Goal: Task Accomplishment & Management: Complete application form

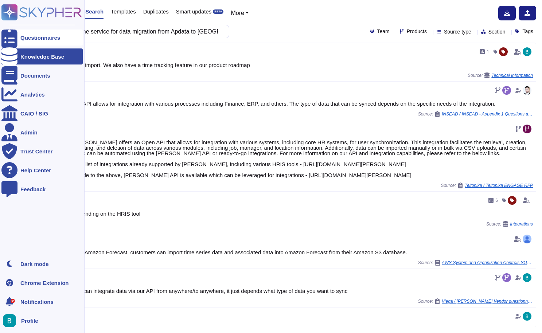
click at [17, 45] on div at bounding box center [9, 38] width 16 height 16
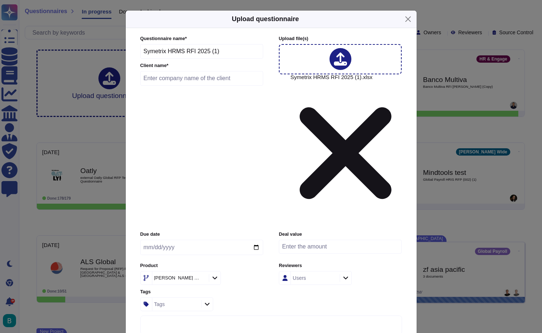
click at [208, 240] on input "date" at bounding box center [201, 247] width 123 height 15
type input "[DATE]"
click at [259, 89] on div "Questionnaire name * Symetrix HRMS RFI 2025 (1) Client name *" at bounding box center [201, 62] width 123 height 54
click at [302, 271] on div "Users" at bounding box center [314, 277] width 47 height 13
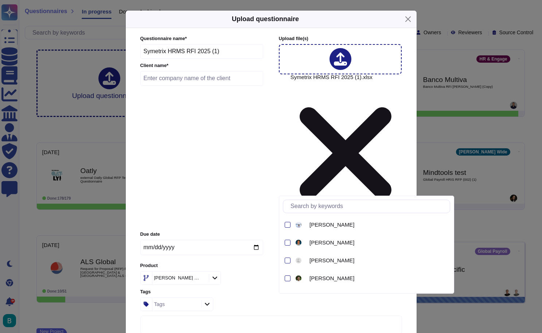
click at [319, 271] on div "Users" at bounding box center [314, 277] width 47 height 13
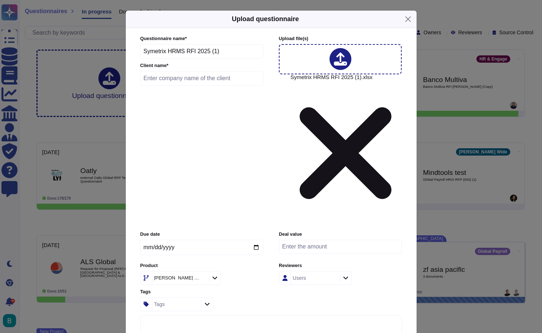
click at [319, 271] on div "Users" at bounding box center [314, 277] width 47 height 13
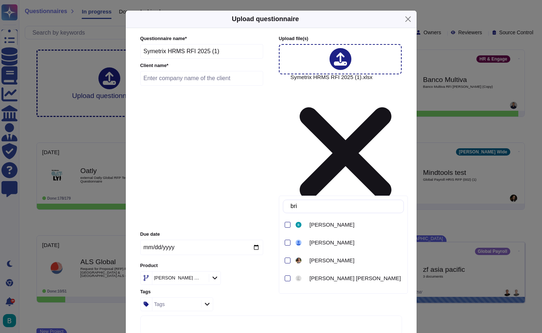
type input "brie"
click at [291, 223] on div "[PERSON_NAME]" at bounding box center [343, 225] width 121 height 16
click at [268, 231] on div "Due date [DATE] Deal value Product [PERSON_NAME] Wide Reviewers [PERSON_NAME] T…" at bounding box center [271, 271] width 262 height 80
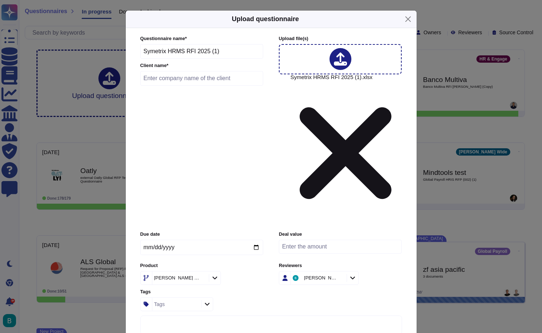
click at [209, 274] on div at bounding box center [215, 278] width 12 height 8
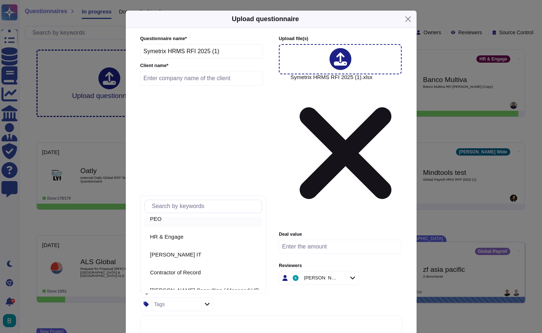
scroll to position [79, 0]
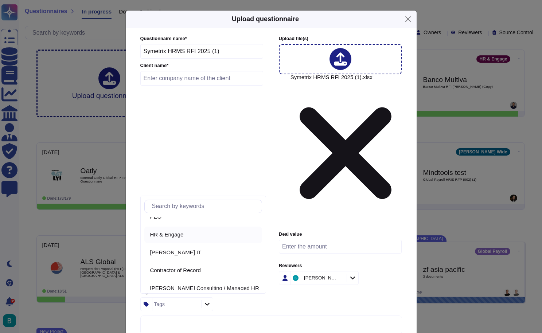
click at [193, 238] on div "HR & Engage" at bounding box center [203, 235] width 118 height 16
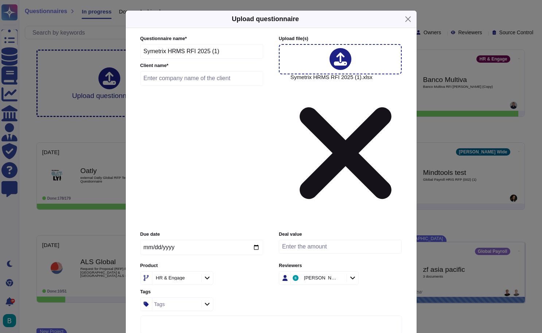
click at [215, 86] on input "text" at bounding box center [201, 78] width 123 height 15
type input "Symetrix"
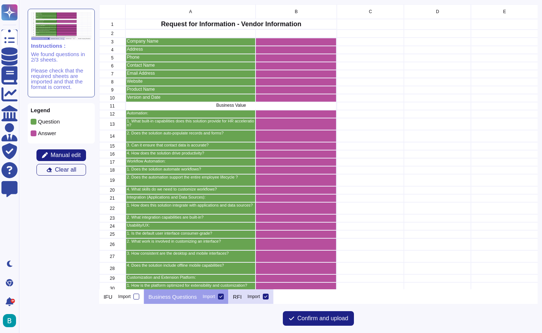
click at [245, 298] on div "RFI Import" at bounding box center [250, 296] width 45 height 15
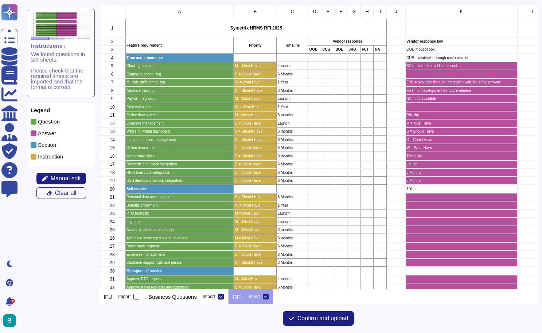
click at [267, 297] on icon at bounding box center [266, 297] width 4 height 4
click at [0, 0] on input "Import" at bounding box center [0, 0] width 0 height 0
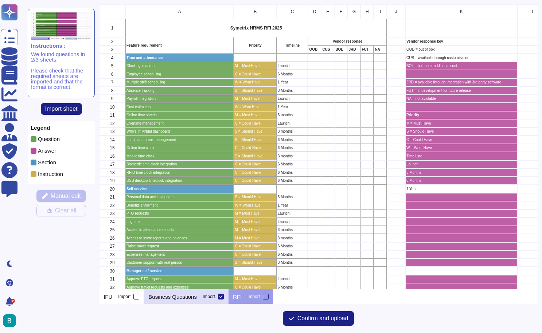
click at [196, 295] on p "Business Questions" at bounding box center [172, 296] width 48 height 5
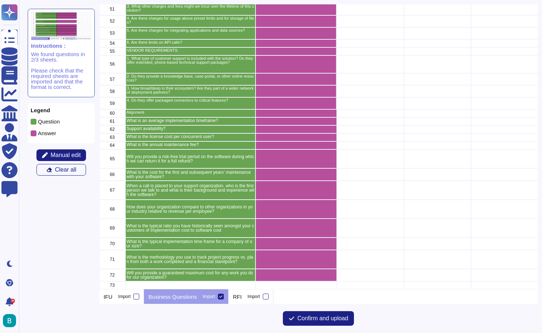
scroll to position [498, 0]
click at [301, 316] on span "Confirm and upload" at bounding box center [322, 318] width 51 height 6
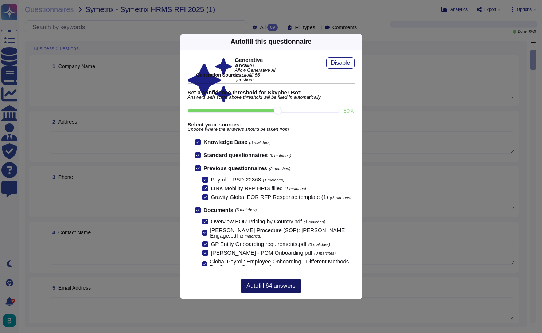
click at [282, 287] on span "Autofill 64 answers" at bounding box center [270, 286] width 49 height 6
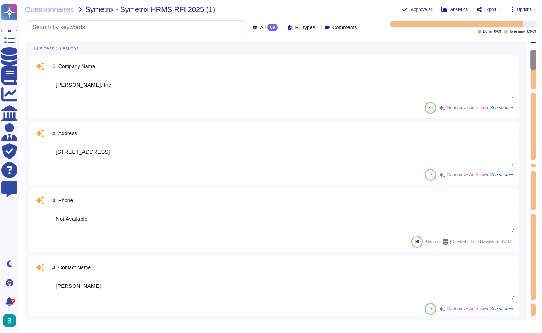
type textarea "[PERSON_NAME], Inc."
type textarea "[STREET_ADDRESS]"
type textarea "Not Available"
type textarea "[PERSON_NAME]"
type textarea "Please use an email format like the following: [EMAIL_ADDRESS][PERSON_NAME][DOM…"
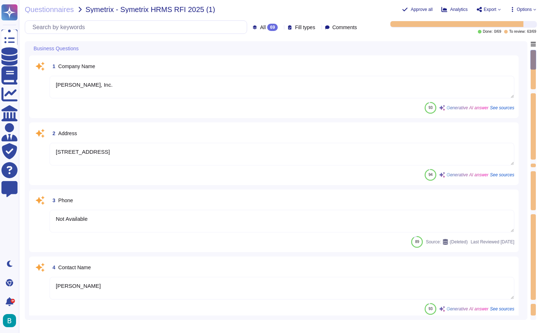
type textarea "The website can be found at [URL][DOMAIN_NAME][PERSON_NAME]."
type textarea "[PERSON_NAME] Tech Suite"
click at [326, 88] on textarea "[PERSON_NAME], Inc." at bounding box center [282, 87] width 464 height 23
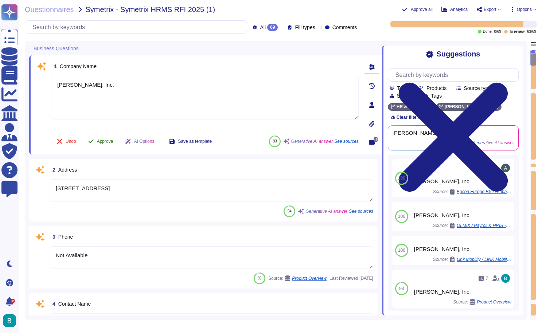
click at [102, 139] on span "Approve" at bounding box center [105, 141] width 16 height 4
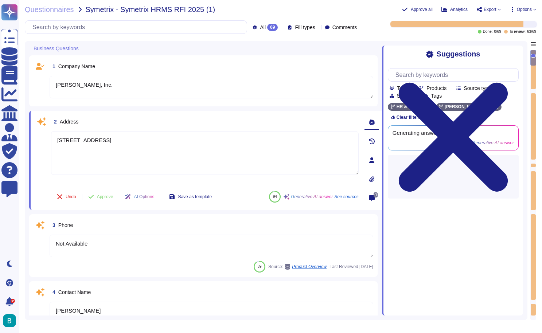
type textarea "[PERSON_NAME] Tech Suite"
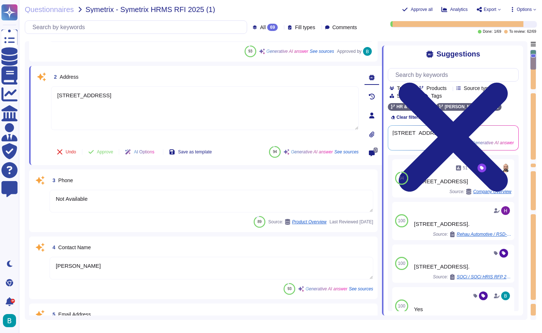
type textarea "[PERSON_NAME] Tech Suite"
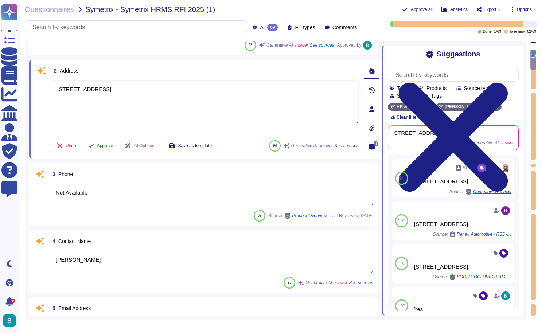
click at [110, 145] on span "Approve" at bounding box center [105, 146] width 16 height 4
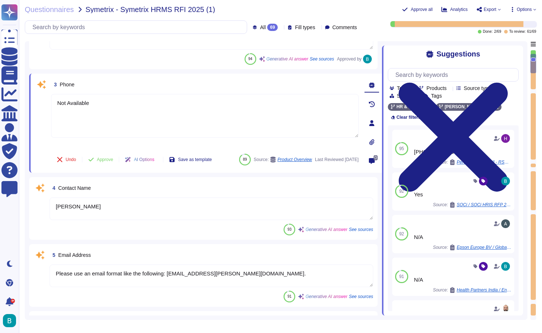
scroll to position [128, 0]
type textarea "Current [PERSON_NAME] app version is 1.8. For [DATE] date, please type @date in…"
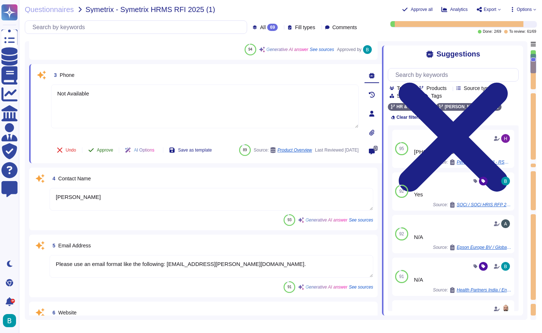
click at [106, 148] on span "Approve" at bounding box center [105, 150] width 16 height 4
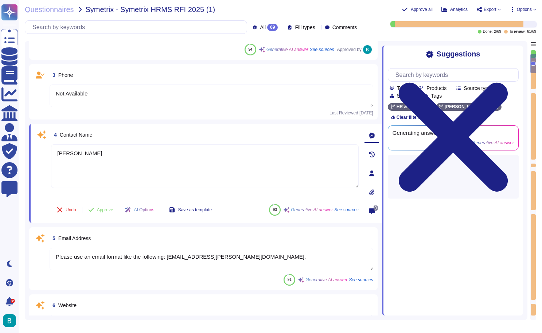
type textarea "[PERSON_NAME] platform features extensive automation capabilities designed to e…"
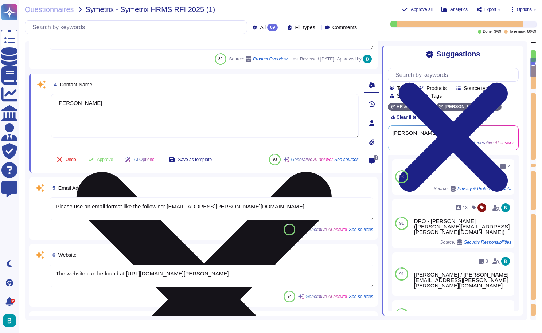
type textarea "[PERSON_NAME] platform features extensive automation capabilities designed to e…"
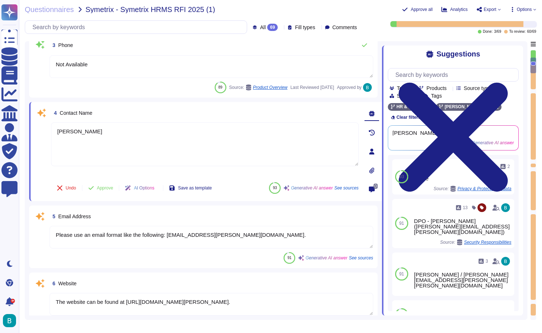
scroll to position [157, 0]
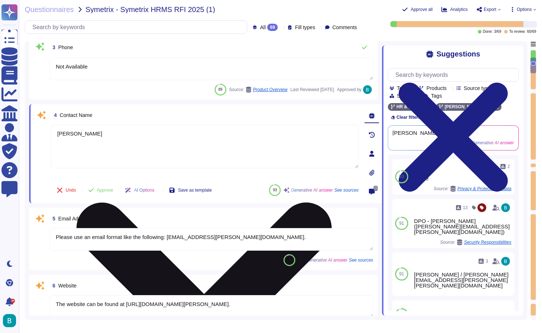
click at [86, 135] on textarea "[PERSON_NAME]" at bounding box center [204, 147] width 307 height 44
click at [90, 133] on textarea "Sales to complete" at bounding box center [204, 147] width 307 height 44
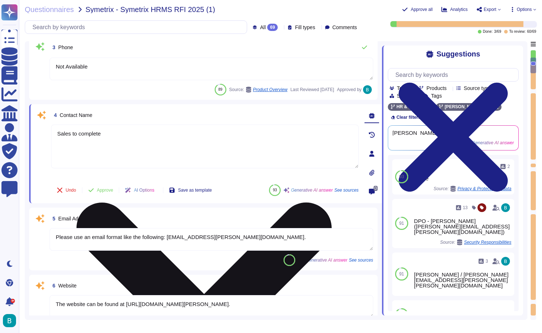
click at [90, 133] on textarea "Sales to complete" at bounding box center [204, 147] width 307 height 44
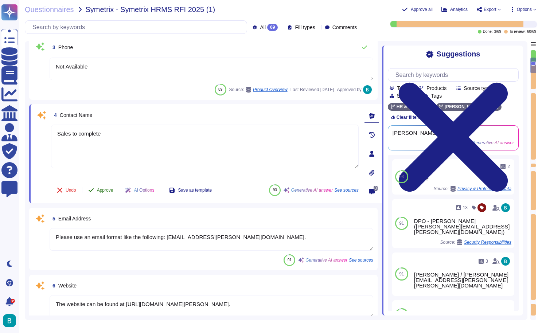
type textarea "Sales to complete"
click at [103, 184] on div "Undo Approve AI Options Save as template" at bounding box center [134, 189] width 166 height 17
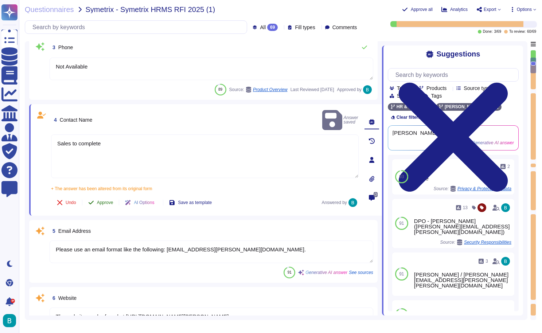
click at [106, 200] on span "Approve" at bounding box center [105, 202] width 16 height 4
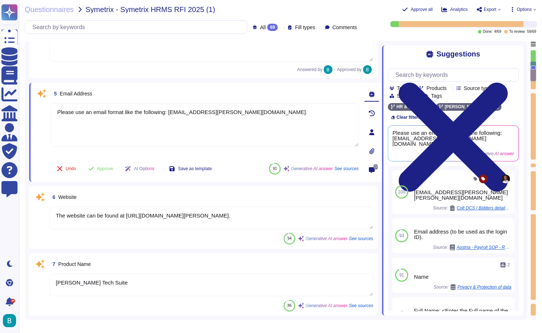
type textarea "[PERSON_NAME] platform features extensive automation capabilities designed to e…"
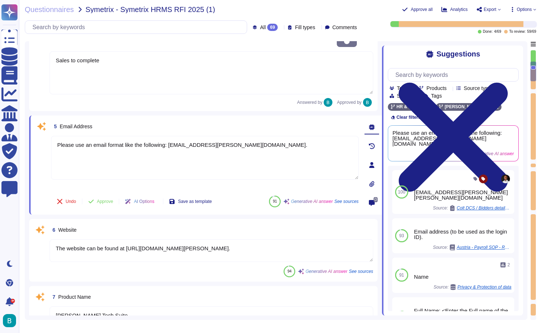
scroll to position [214, 0]
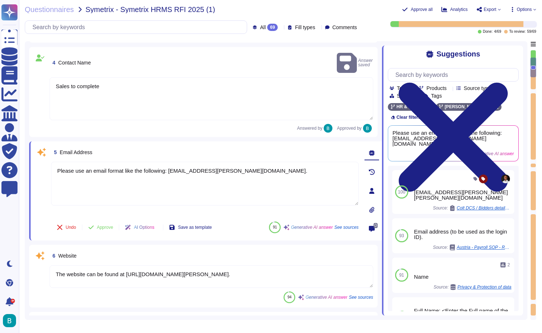
click at [90, 81] on textarea "Sales to complete" at bounding box center [211, 98] width 323 height 43
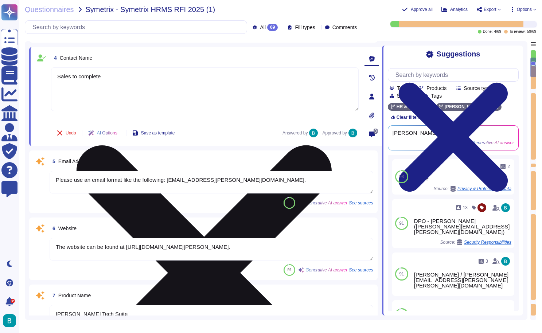
click at [90, 81] on textarea "Sales to complete" at bounding box center [204, 89] width 307 height 44
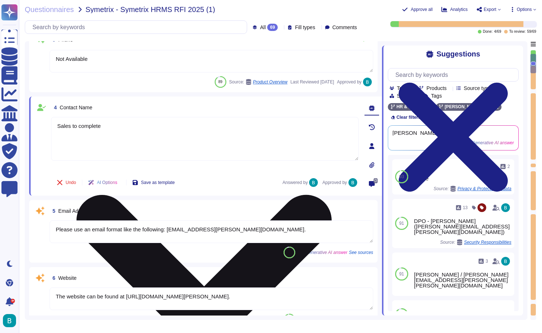
scroll to position [103, 0]
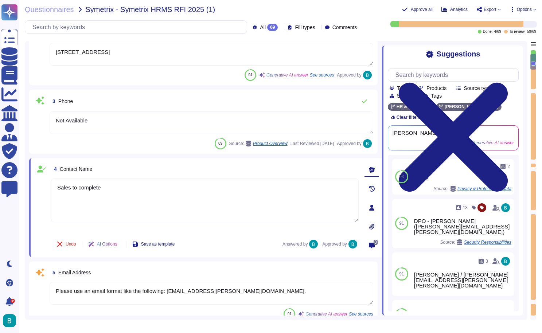
click at [98, 117] on textarea "Not Available" at bounding box center [211, 122] width 323 height 23
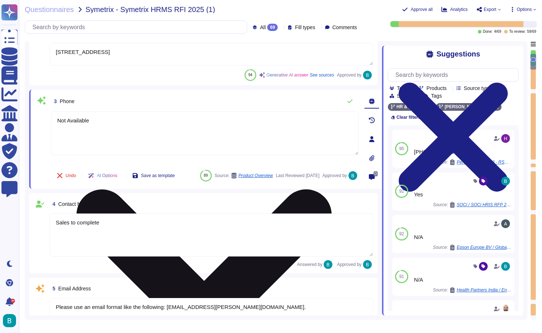
click at [81, 121] on textarea "Not Available" at bounding box center [204, 133] width 307 height 44
paste textarea "Sales to complet"
click at [86, 122] on textarea "Not Sales to complete" at bounding box center [204, 133] width 307 height 44
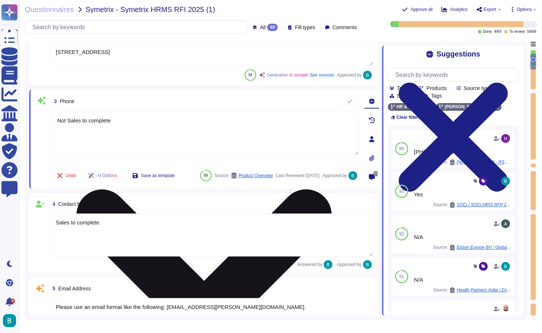
click at [86, 122] on textarea "Not Sales to complete" at bounding box center [204, 133] width 307 height 44
paste textarea
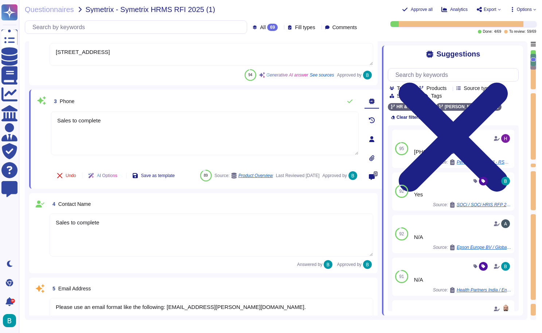
type textarea "Sales to complete"
click at [107, 105] on div "3 Phone" at bounding box center [204, 101] width 307 height 15
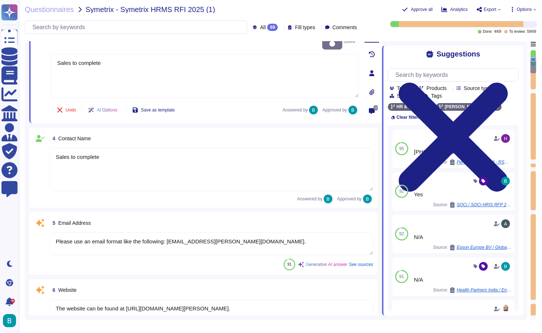
type textarea "[PERSON_NAME] platform features extensive automation capabilities designed to e…"
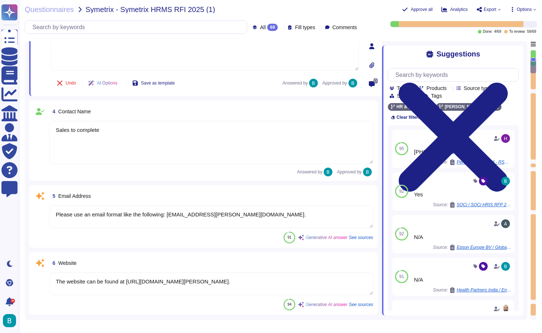
click at [95, 217] on textarea "Please use an email format like the following: [EMAIL_ADDRESS][PERSON_NAME][DOM…" at bounding box center [211, 216] width 323 height 23
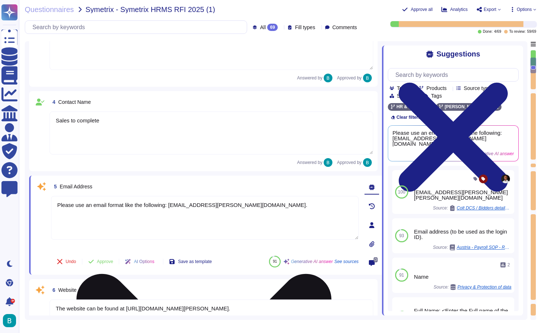
click at [95, 217] on textarea "Please use an email format like the following: [EMAIL_ADDRESS][PERSON_NAME][DOM…" at bounding box center [204, 218] width 307 height 44
paste textarea "Sales to complete"
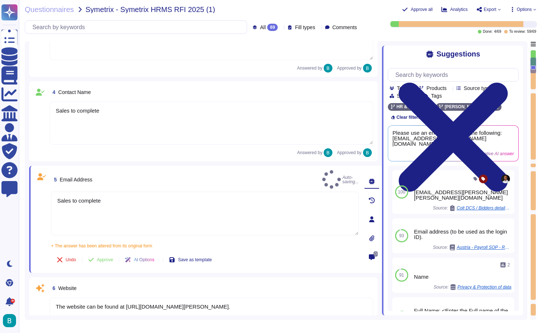
type textarea "Sales to complete"
click at [129, 169] on div "5 Email Address Auto-saving... Sales to complete + The answer has been altered …" at bounding box center [205, 219] width 353 height 107
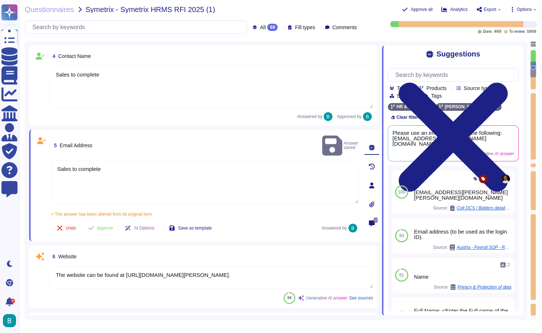
scroll to position [261, 0]
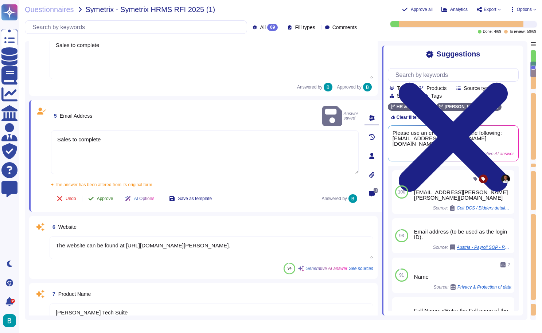
click at [109, 196] on span "Approve" at bounding box center [105, 198] width 16 height 4
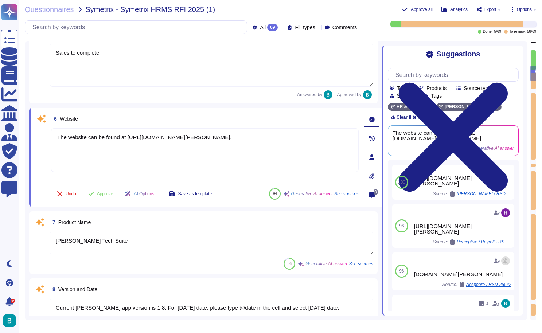
scroll to position [369, 0]
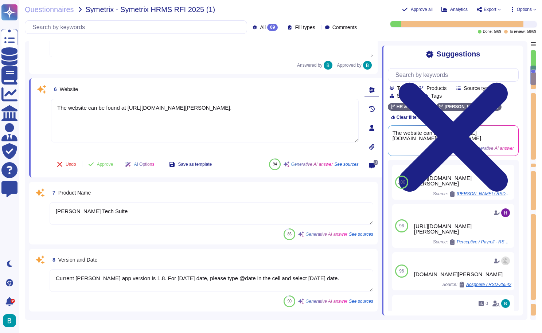
type textarea "[PERSON_NAME] solution provides several built-in capabilities for HR accelerati…"
click at [109, 162] on span "Approve" at bounding box center [105, 164] width 16 height 4
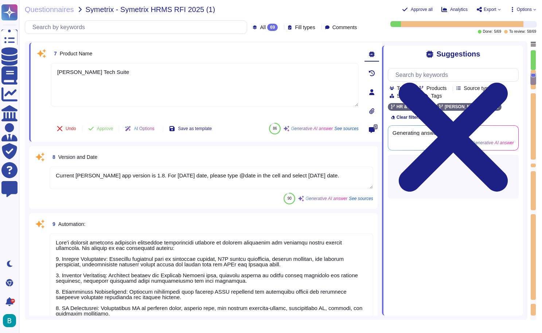
scroll to position [420, 0]
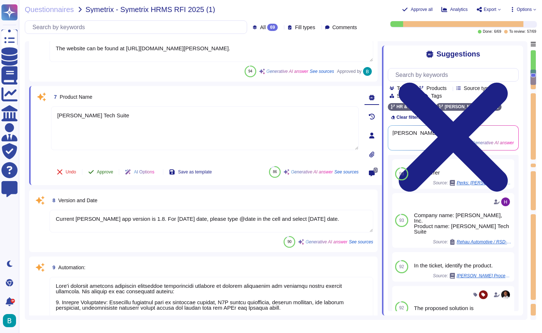
click at [107, 171] on span "Approve" at bounding box center [105, 172] width 16 height 4
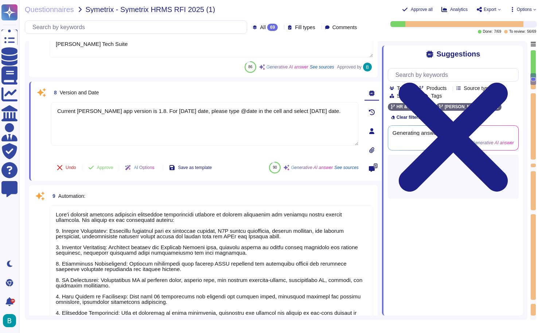
scroll to position [497, 0]
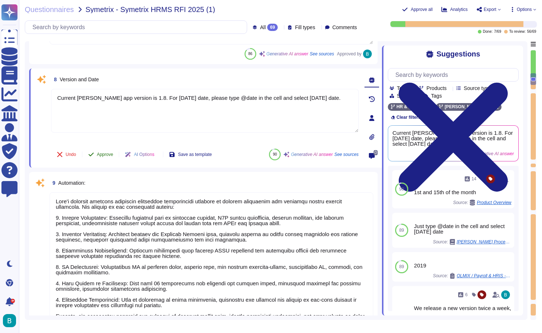
click at [106, 153] on span "Approve" at bounding box center [105, 154] width 16 height 4
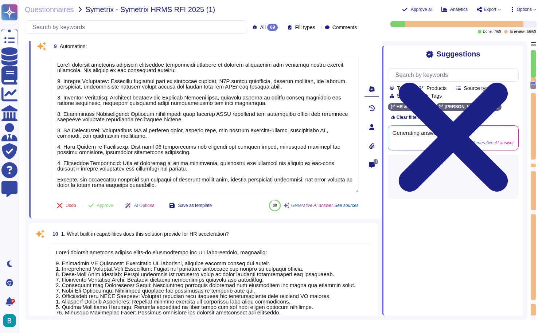
type textarea "Yes, [PERSON_NAME] allows clients to make changes directly to ensure accuracy a…"
type textarea "[PERSON_NAME] solution drives productivity through several key features: 1. Aut…"
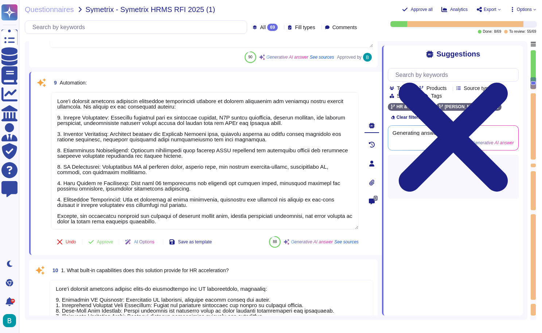
scroll to position [561, 0]
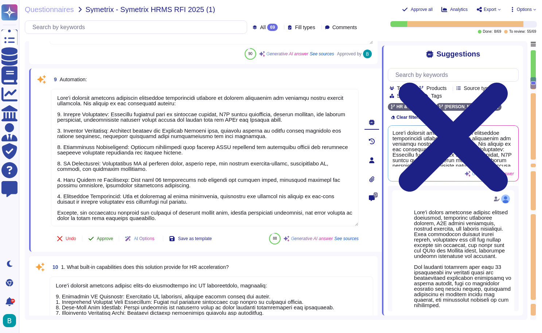
click at [106, 239] on span "Approve" at bounding box center [105, 238] width 16 height 4
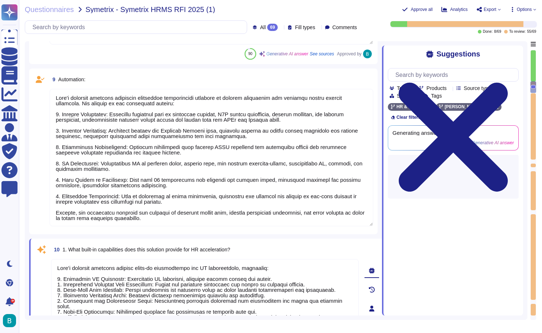
type textarea "[PERSON_NAME] solution drives productivity through several key features: 1. Aut…"
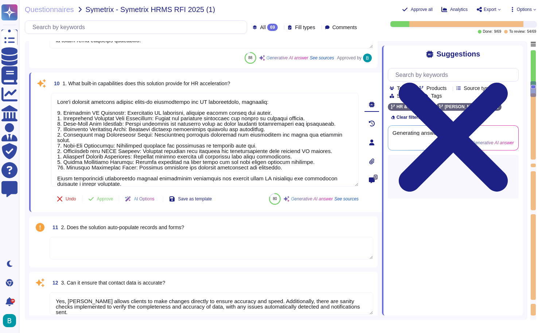
scroll to position [740, 0]
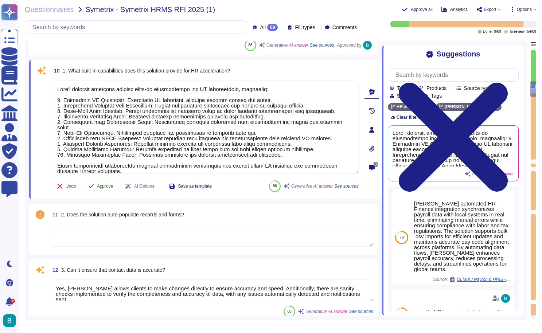
click at [111, 186] on span "Approve" at bounding box center [105, 186] width 16 height 4
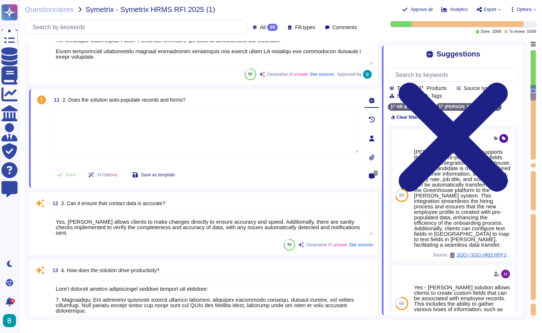
type textarea "[PERSON_NAME] offers a comprehensive Workflow Automation service through its Wo…"
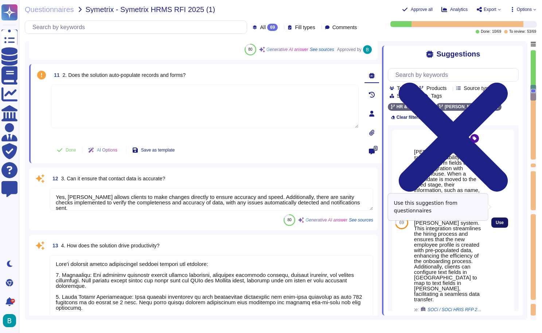
click at [499, 220] on span "Use" at bounding box center [499, 222] width 8 height 4
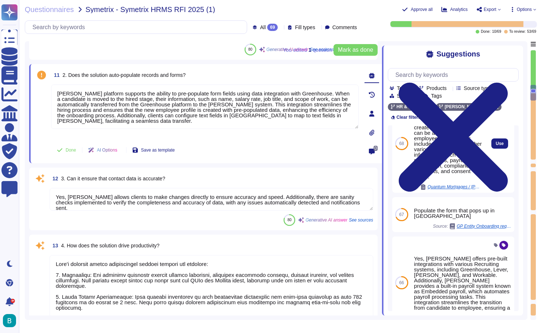
scroll to position [177, 0]
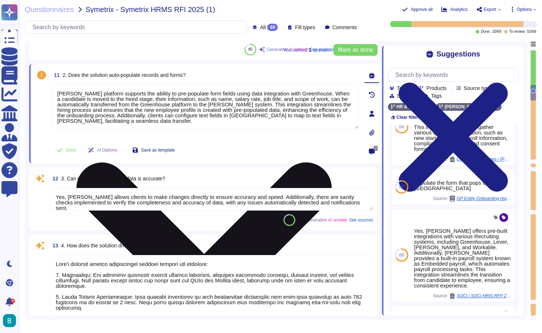
drag, startPoint x: 282, startPoint y: 93, endPoint x: 312, endPoint y: 93, distance: 30.2
click at [312, 93] on textarea "[PERSON_NAME] platform supports the ability to pre-populate form fields using d…" at bounding box center [204, 107] width 307 height 44
click at [296, 92] on textarea "[PERSON_NAME] platform supports the ability to pre-populate form fields using d…" at bounding box center [204, 107] width 307 height 44
drag, startPoint x: 173, startPoint y: 105, endPoint x: 144, endPoint y: 105, distance: 28.8
click at [144, 105] on textarea "[PERSON_NAME] platform supports the ability to pre-populate form fields using d…" at bounding box center [204, 107] width 307 height 44
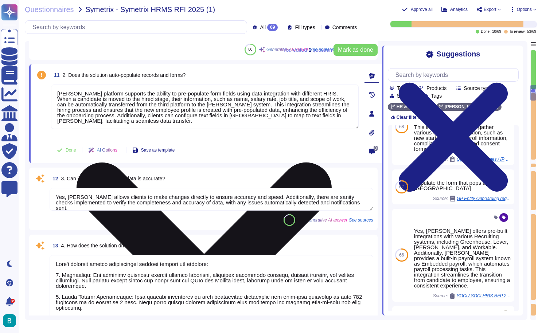
click at [223, 118] on textarea "[PERSON_NAME] platform supports the ability to pre-populate form fields using d…" at bounding box center [204, 107] width 307 height 44
drag, startPoint x: 226, startPoint y: 115, endPoint x: 256, endPoint y: 115, distance: 29.5
click at [256, 115] on textarea "[PERSON_NAME] platform supports the ability to pre-populate form fields using d…" at bounding box center [204, 107] width 307 height 44
click at [231, 121] on textarea "[PERSON_NAME] platform supports the ability to pre-populate form fields using d…" at bounding box center [204, 107] width 307 height 44
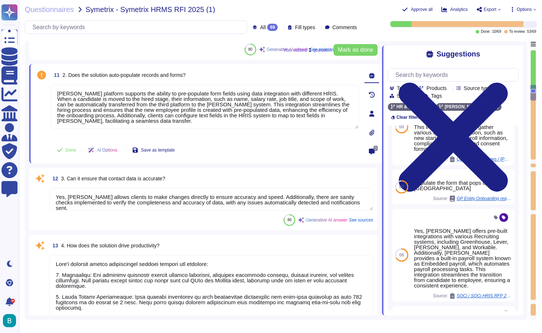
type textarea "[PERSON_NAME] platform supports the ability to pre-populate form fields using d…"
click at [228, 139] on div "11 2. Does the solution auto-populate records and forms? [PERSON_NAME] platform…" at bounding box center [196, 113] width 323 height 90
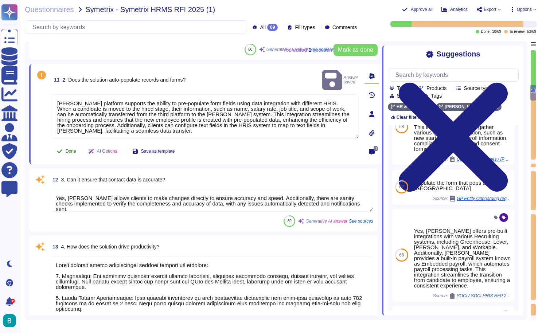
click at [74, 151] on span "Done" at bounding box center [71, 151] width 11 height 4
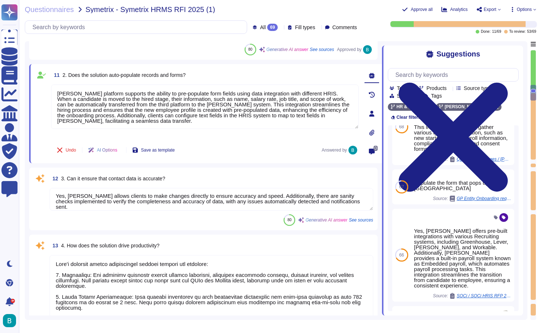
scroll to position [1, 0]
click at [122, 200] on textarea "Yes, [PERSON_NAME] allows clients to make changes directly to ensure accuracy a…" at bounding box center [211, 199] width 323 height 23
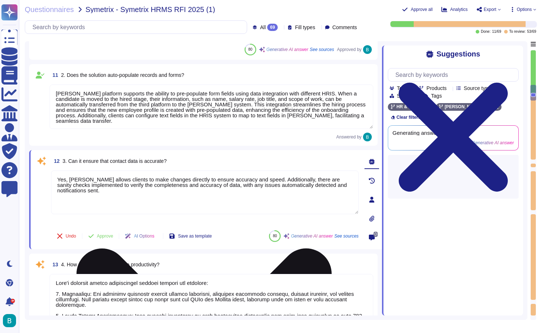
scroll to position [0, 0]
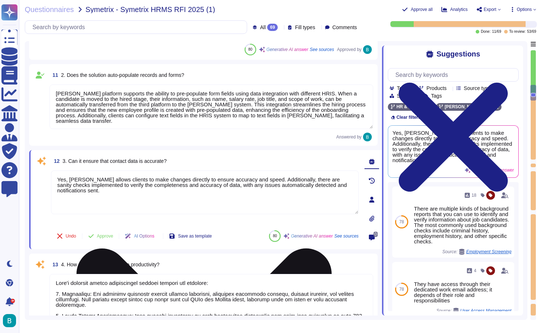
drag, startPoint x: 289, startPoint y: 180, endPoint x: 70, endPoint y: 177, distance: 219.3
click at [70, 177] on textarea "Yes, [PERSON_NAME] allows clients to make changes directly to ensure accuracy a…" at bounding box center [204, 192] width 307 height 44
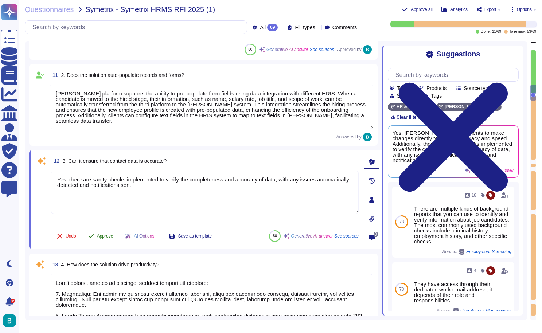
type textarea "Yes, there are sanity checks implemented to verify the completeness and accurac…"
click at [111, 234] on button "Approve" at bounding box center [100, 236] width 37 height 15
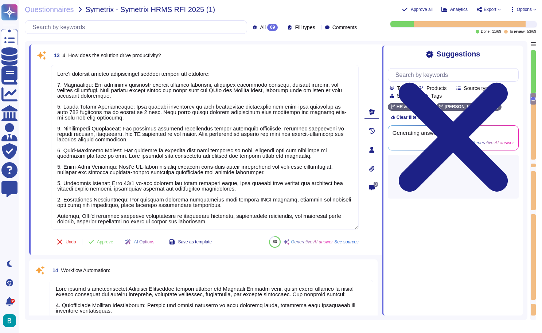
scroll to position [1028, 0]
type textarea "Yes, the solution automates workflows. [PERSON_NAME] supports customizable work…"
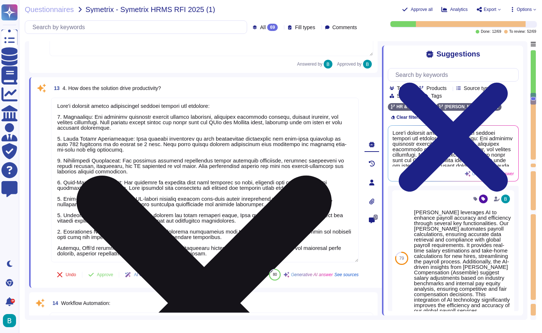
scroll to position [1, 0]
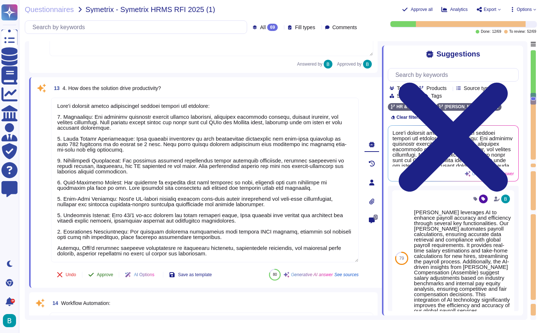
click at [105, 276] on span "Approve" at bounding box center [105, 274] width 16 height 4
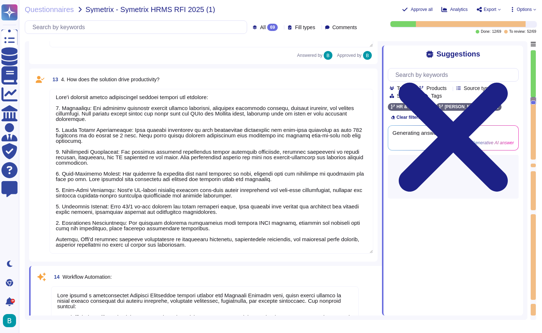
type textarea "Yes, [PERSON_NAME] system supports the full recruitment lifecycle from job requ…"
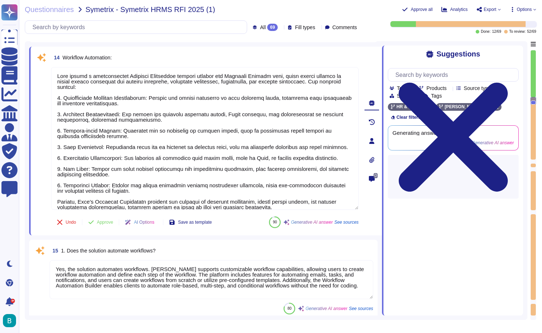
scroll to position [1230, 0]
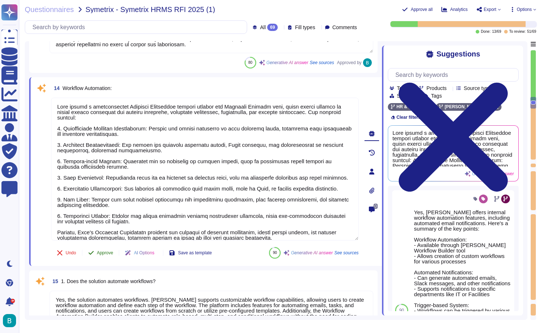
click at [110, 251] on span "Approve" at bounding box center [105, 253] width 16 height 4
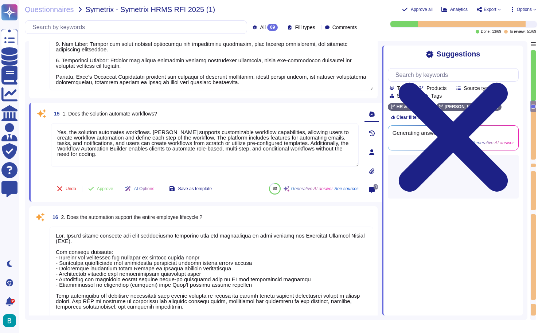
type textarea "To customize workflows on the [PERSON_NAME] platform, the following skills are …"
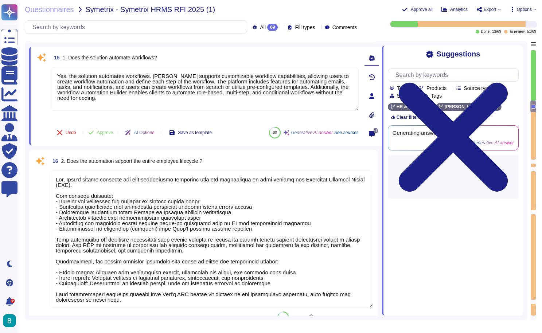
scroll to position [1414, 0]
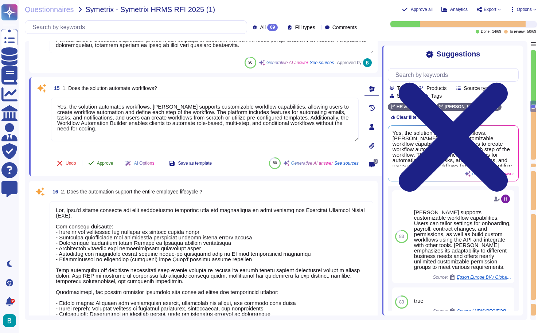
click at [105, 162] on span "Approve" at bounding box center [105, 163] width 16 height 4
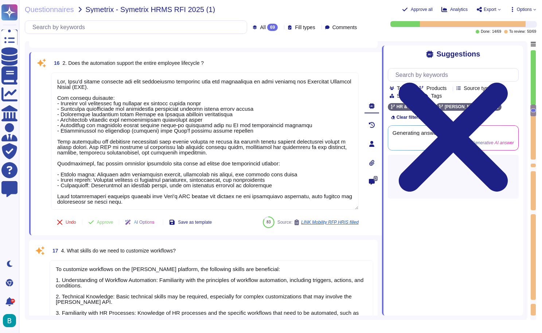
type textarea "[PERSON_NAME] offers a wide range of integration capabilities with various appl…"
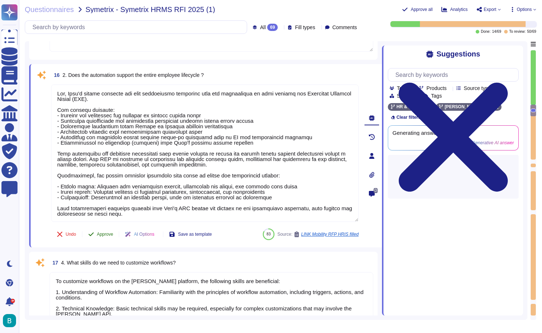
click at [106, 233] on span "Approve" at bounding box center [105, 234] width 16 height 4
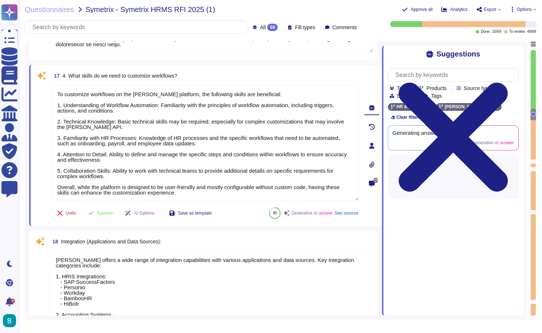
scroll to position [1673, 0]
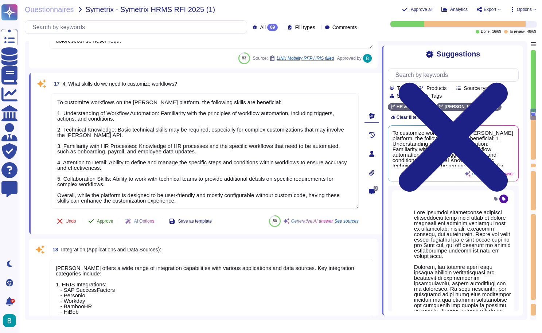
click at [107, 221] on span "Approve" at bounding box center [105, 221] width 16 height 4
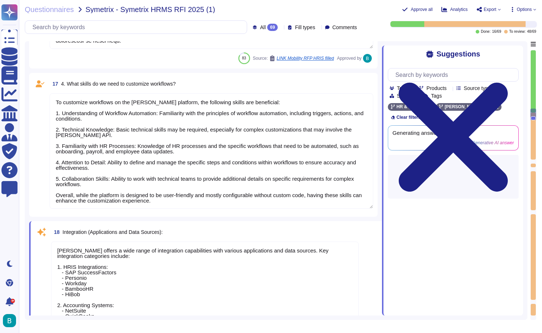
type textarea "[PERSON_NAME] integrates with applications and data sources through several key…"
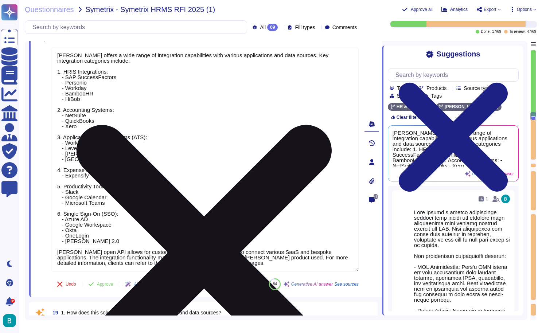
scroll to position [1937, 0]
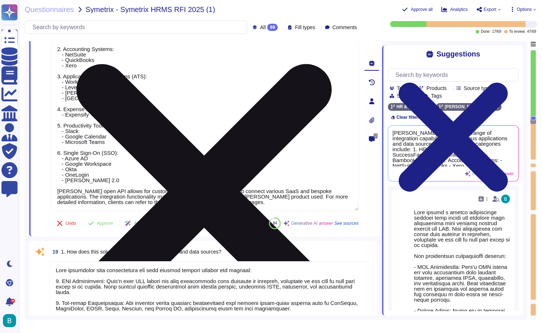
type textarea "[PERSON_NAME] offers several built-in integration capabilities, including: 1. R…"
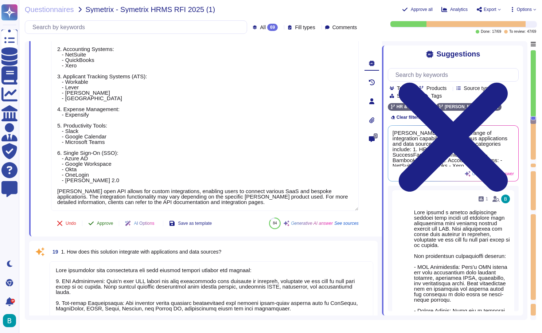
click at [107, 228] on button "Approve" at bounding box center [100, 223] width 37 height 15
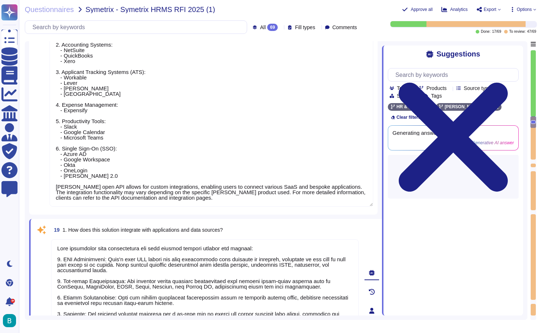
type textarea "[PERSON_NAME] platform is designed to be highly intuitive and user-friendly, ca…"
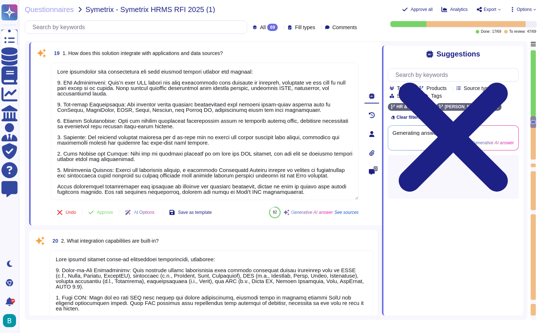
scroll to position [2097, 0]
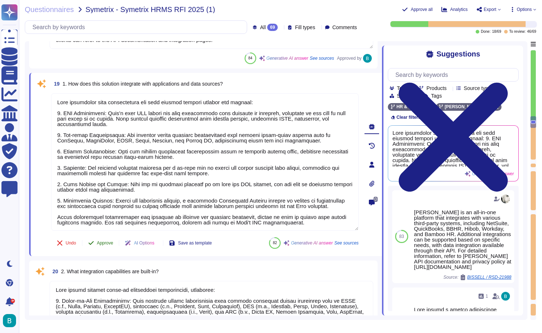
click at [107, 242] on span "Approve" at bounding box center [105, 243] width 16 height 4
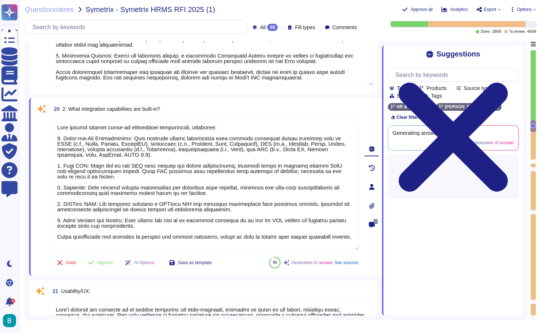
type textarea "Yes, [PERSON_NAME] user interface is designed to be highly intuitive and user-f…"
type textarea "Changes to interfaces are managed by [PERSON_NAME], particularly for upgrades t…"
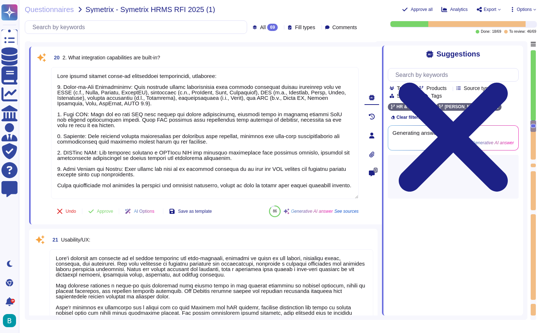
scroll to position [2276, 0]
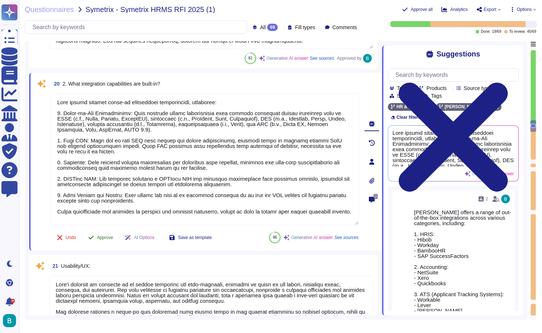
click at [110, 235] on span "Approve" at bounding box center [105, 237] width 16 height 4
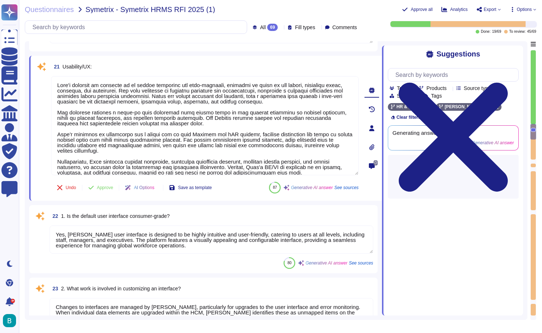
type textarea "The mobile app is designed to provide a seamless experience comparable to the d…"
type textarea "The [PERSON_NAME] mobile app offers limited offline capabilities, allowing user…"
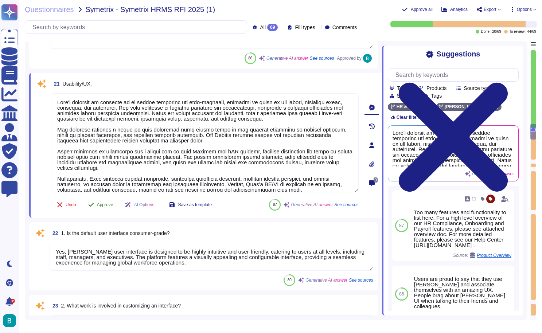
click at [110, 205] on span "Approve" at bounding box center [105, 205] width 16 height 4
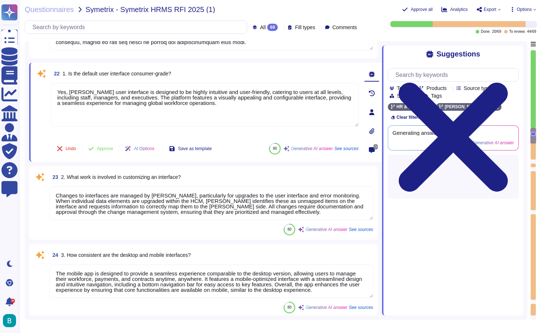
type textarea "[PERSON_NAME] offers a highly customizable platform that allows clients to modi…"
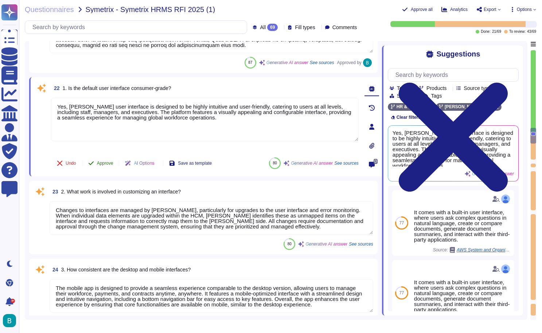
click at [112, 160] on button "Approve" at bounding box center [100, 163] width 37 height 15
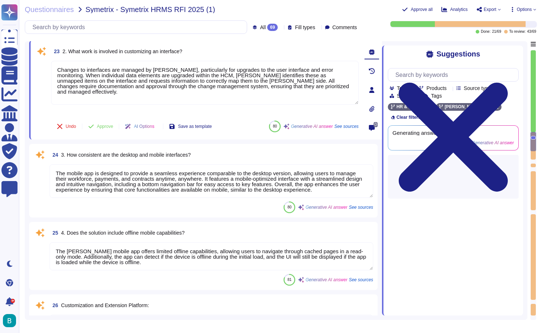
type textarea "[PERSON_NAME] platform is highly optimized for extensibility and customization …"
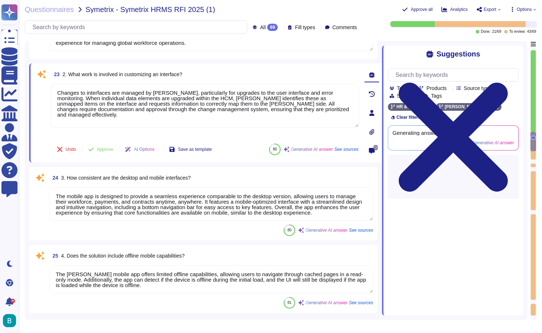
scroll to position [2659, 0]
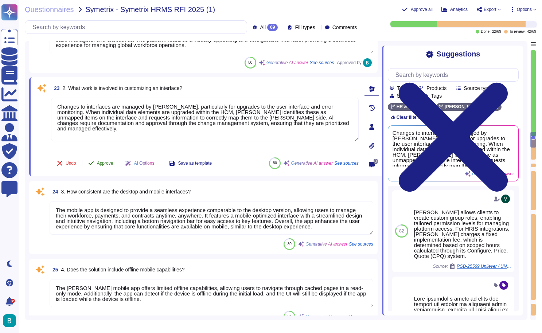
click at [110, 161] on span "Approve" at bounding box center [105, 163] width 16 height 4
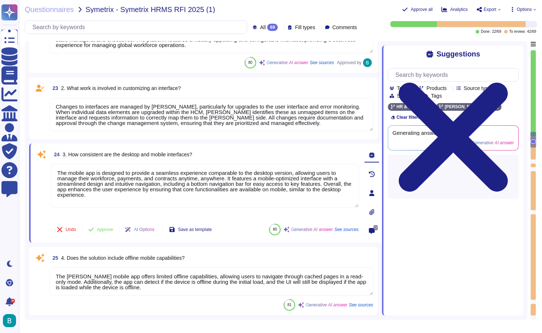
type textarea "[PERSON_NAME] platform is highly optimized for extensibility and customization …"
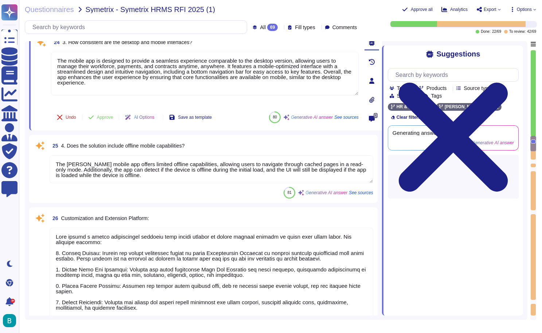
scroll to position [2734, 0]
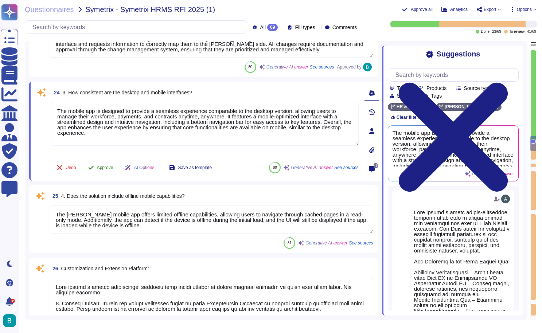
click at [106, 168] on span "Approve" at bounding box center [105, 167] width 16 height 4
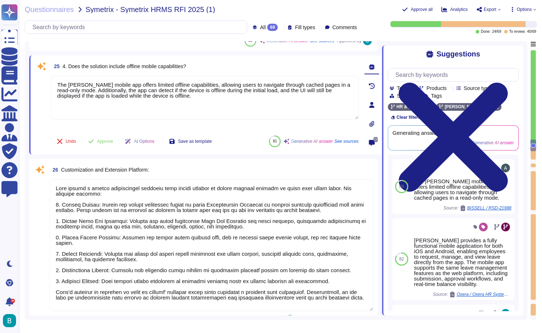
scroll to position [2822, 0]
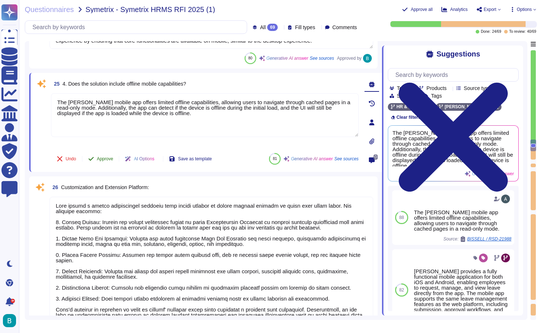
click at [107, 158] on span "Approve" at bounding box center [105, 159] width 16 height 4
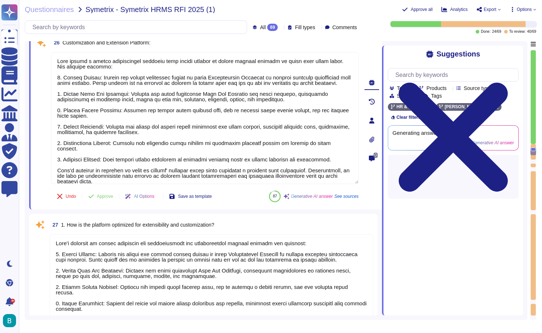
type textarea "Access to the source control tool is restricted to authorized personnel and req…"
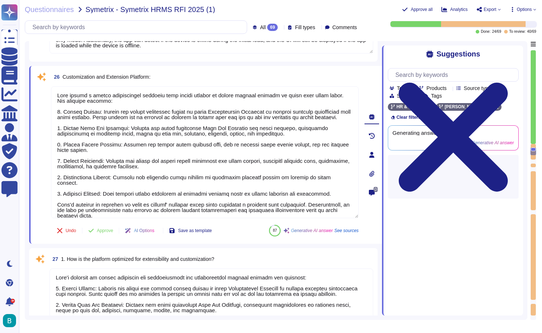
scroll to position [2879, 0]
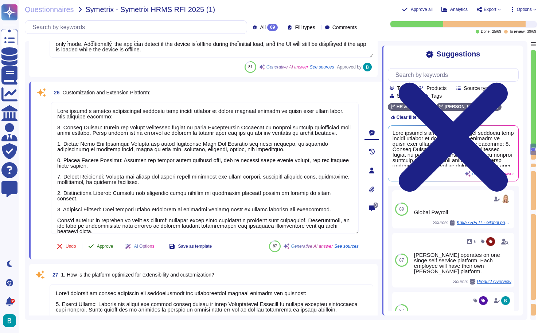
click at [106, 244] on span "Approve" at bounding box center [105, 246] width 16 height 4
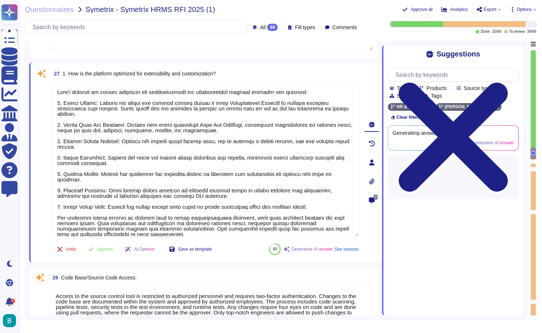
type textarea "Yes, [PERSON_NAME] modules are built on a single, unified platform, ensuring se…"
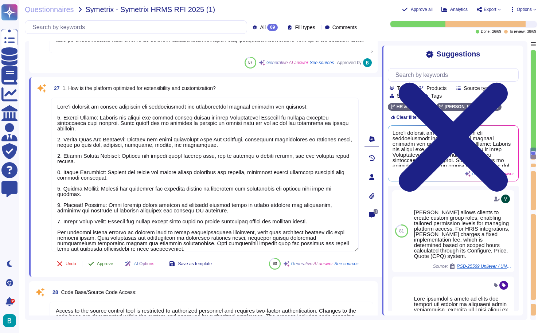
click at [102, 265] on span "Approve" at bounding box center [105, 264] width 16 height 4
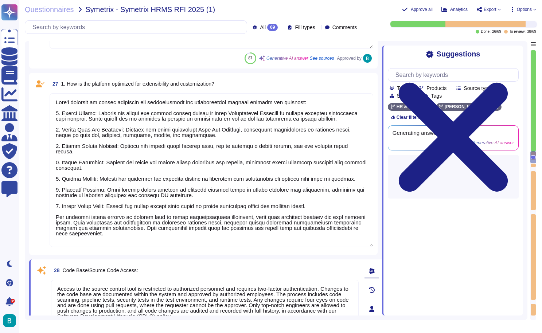
type textarea "To customize the solution, you will need expertise in the following areas: 1. U…"
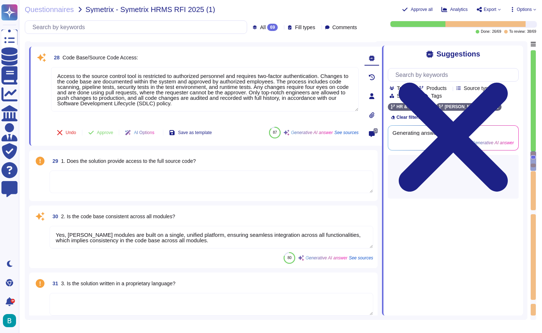
scroll to position [3247, 0]
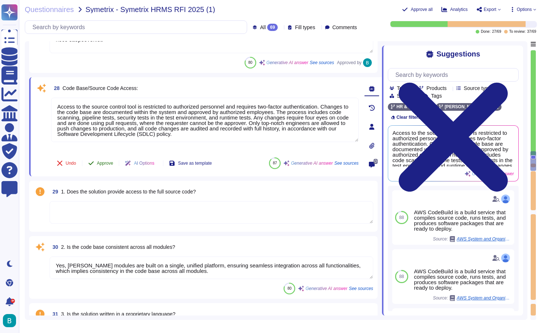
click at [104, 163] on span "Approve" at bounding box center [105, 163] width 16 height 4
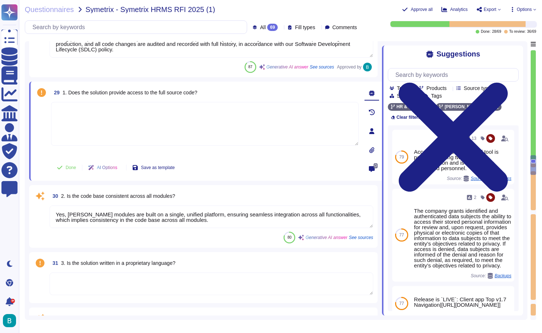
scroll to position [3346, 0]
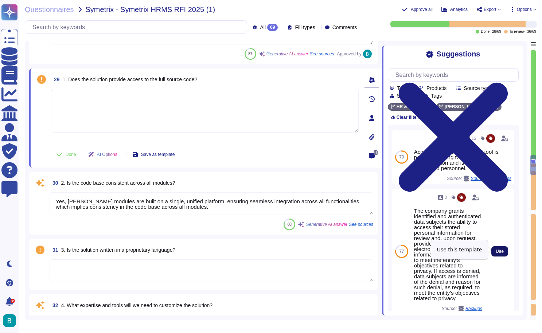
click at [497, 246] on button "Use" at bounding box center [499, 251] width 17 height 10
type textarea "The company grants identified and authenticated data subjects the ability to ac…"
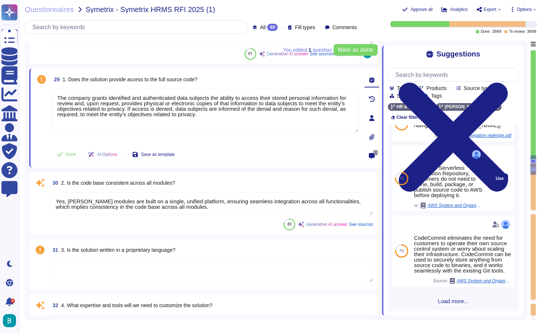
scroll to position [187, 0]
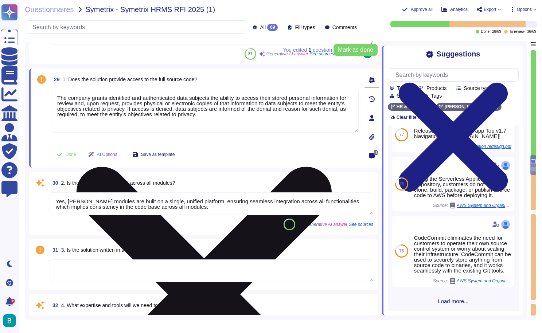
click at [353, 93] on icon at bounding box center [204, 294] width 306 height 408
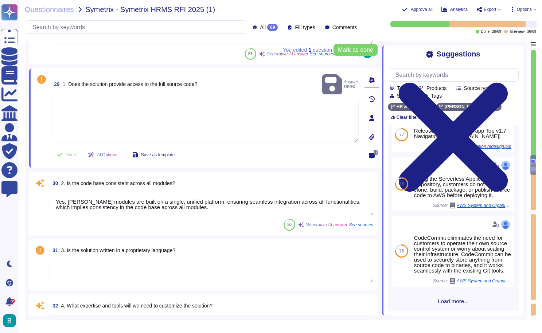
click at [174, 108] on textarea at bounding box center [204, 121] width 307 height 44
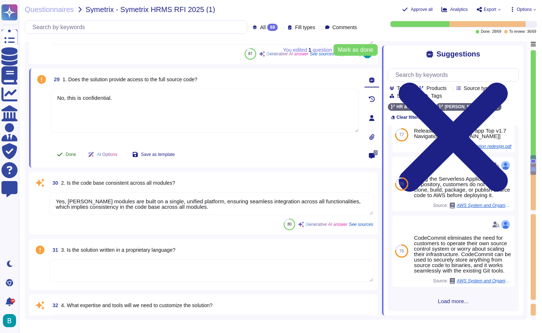
type textarea "No, this is confidential."
click at [67, 155] on span "Done" at bounding box center [71, 154] width 11 height 4
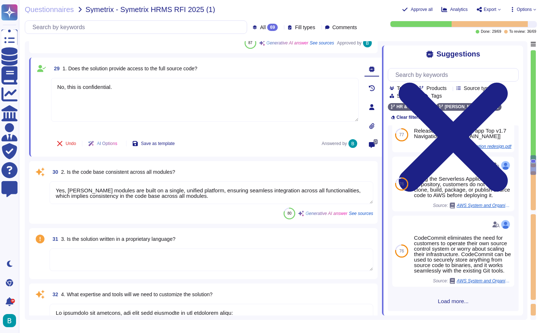
scroll to position [3394, 0]
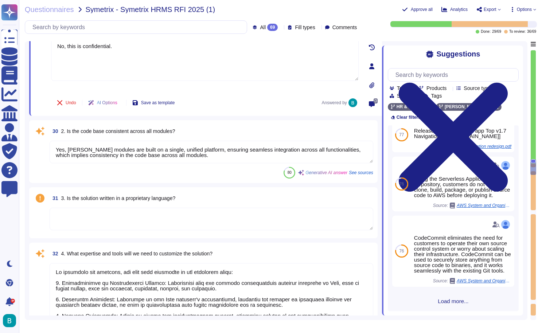
type textarea "[PERSON_NAME] uses a mix of serverless and Kubernetes services running Node.js …"
click at [133, 158] on textarea "Yes, [PERSON_NAME] modules are built on a single, unified platform, ensuring se…" at bounding box center [211, 152] width 323 height 23
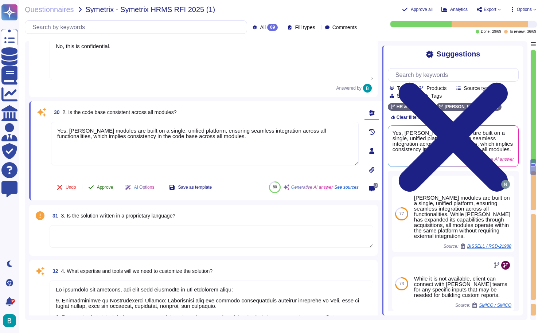
click at [107, 189] on span "Approve" at bounding box center [105, 187] width 16 height 4
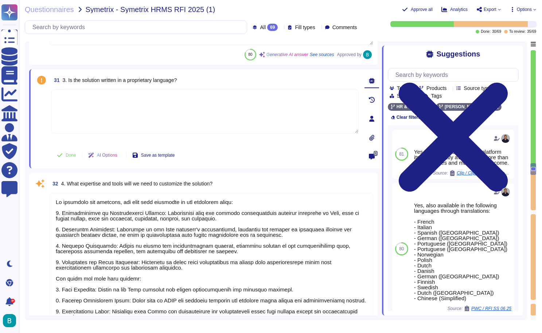
scroll to position [3491, 0]
type textarea "[PERSON_NAME] offers a fully cloud-based platform that operates as a Software-a…"
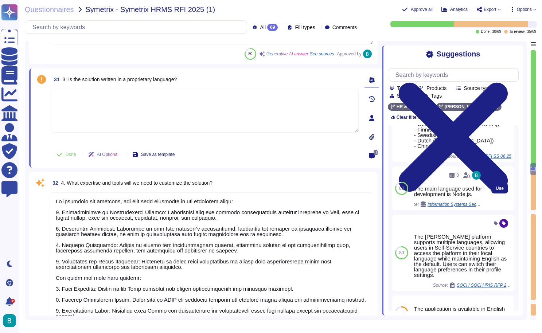
scroll to position [178, 0]
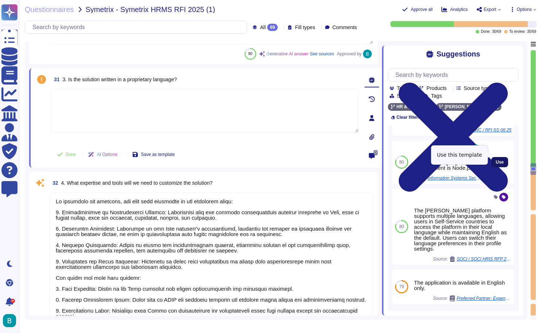
click at [501, 160] on span "Use" at bounding box center [499, 162] width 8 height 4
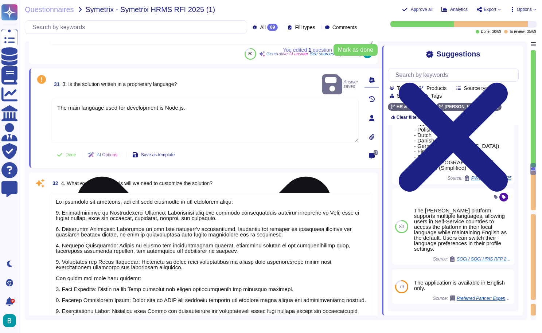
click at [261, 102] on textarea "The main language used for development is Node.js." at bounding box center [204, 121] width 307 height 44
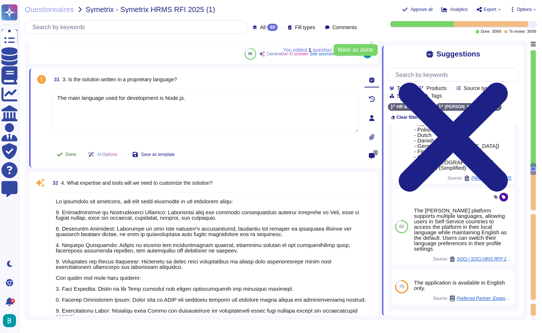
click at [73, 154] on span "Done" at bounding box center [71, 154] width 11 height 4
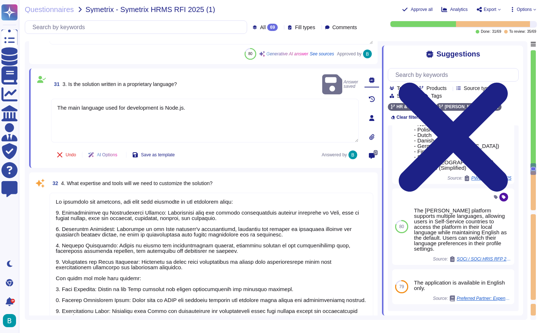
type textarea "The main language used for development is Node.js."
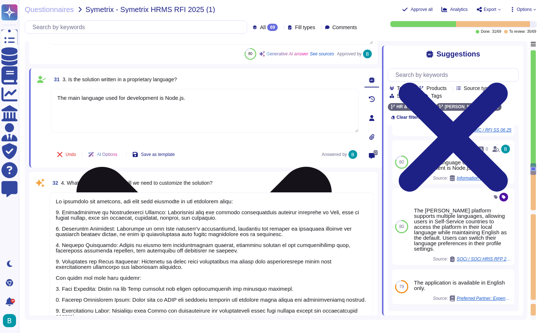
scroll to position [1, 0]
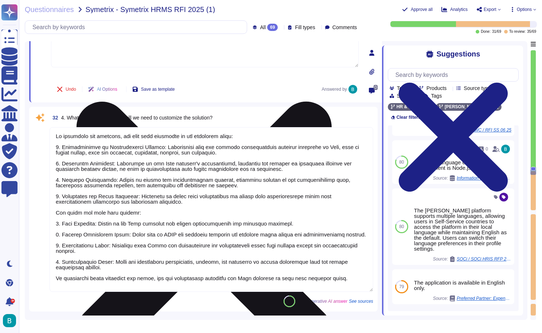
type textarea "Yes, you can manage access levels based on location preferences. Customers can …"
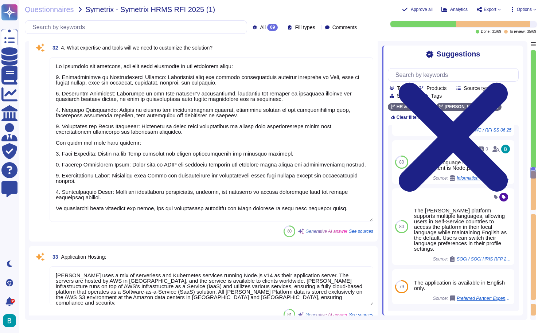
scroll to position [3646, 0]
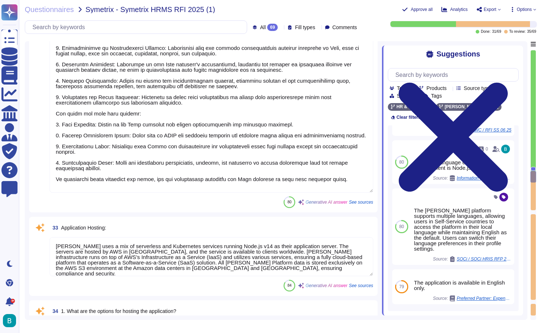
type textarea "There are no upfront costs or usage requirements for using Amazon OpenSearch Se…"
click at [169, 146] on textarea at bounding box center [211, 110] width 323 height 165
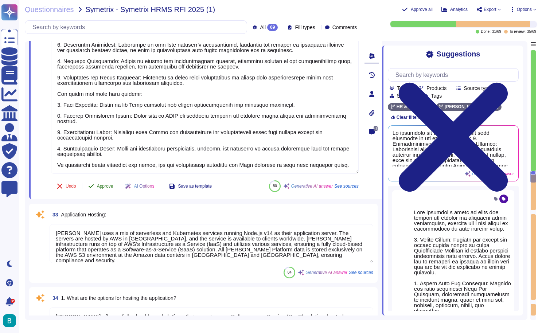
click at [103, 186] on span "Approve" at bounding box center [105, 186] width 16 height 4
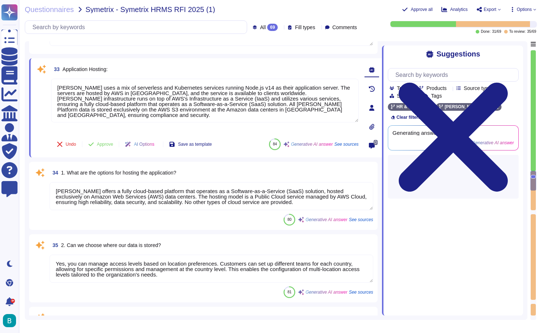
type textarea "No, unless you terminate an employee [DATE] of hiring. then you'll be charged a…"
type textarea "[PERSON_NAME] operates on a multi-tenant architecture, ensuring customer data s…"
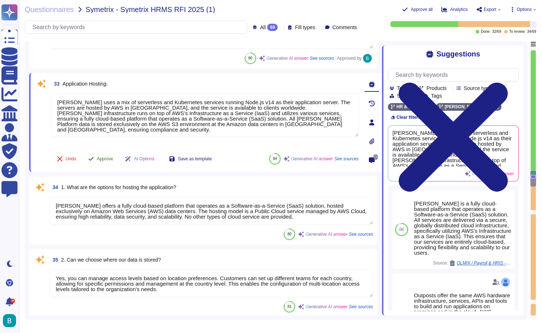
click at [104, 157] on span "Approve" at bounding box center [105, 159] width 16 height 4
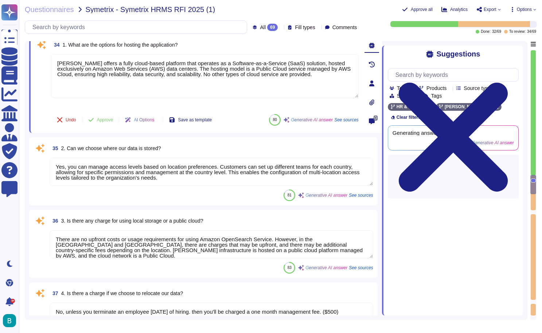
scroll to position [3844, 0]
type textarea "Yes, we have version control that allows tracking changes to courses over time,…"
type textarea "No, clients do not need to be involved in these updates as we are a web-based a…"
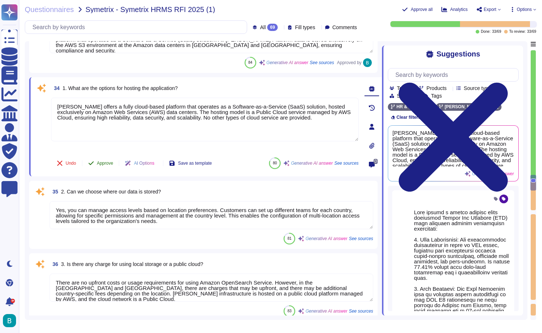
click at [106, 163] on span "Approve" at bounding box center [105, 163] width 16 height 4
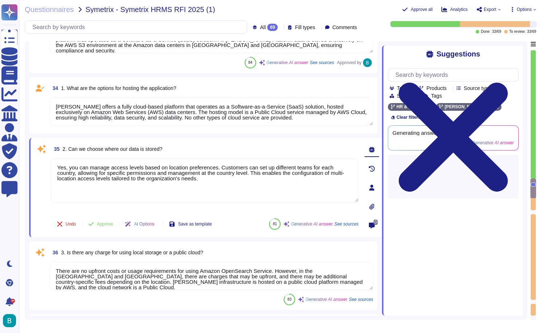
type textarea "No, clients do not need to be involved in these updates as we are a web-based a…"
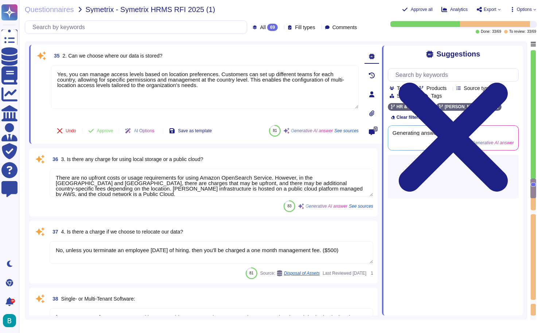
scroll to position [3914, 0]
type textarea "[PERSON_NAME] prioritizes information security and compliance, implementing a r…"
